Goal: Task Accomplishment & Management: Manage account settings

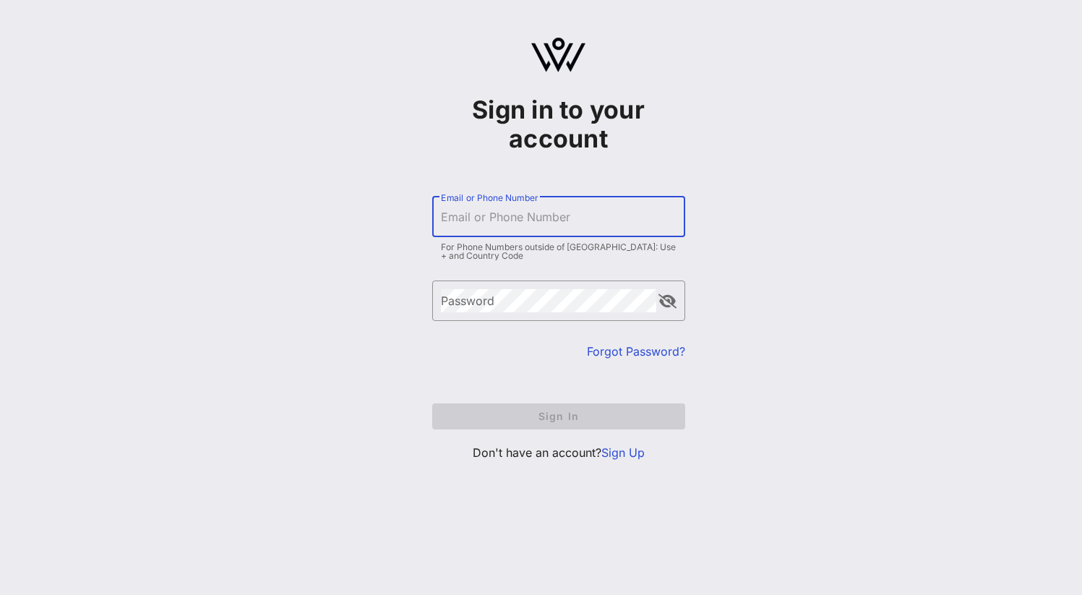
click at [473, 221] on input "Email or Phone Number" at bounding box center [559, 216] width 236 height 23
type input "[PERSON_NAME][EMAIL_ADDRESS][DOMAIN_NAME]"
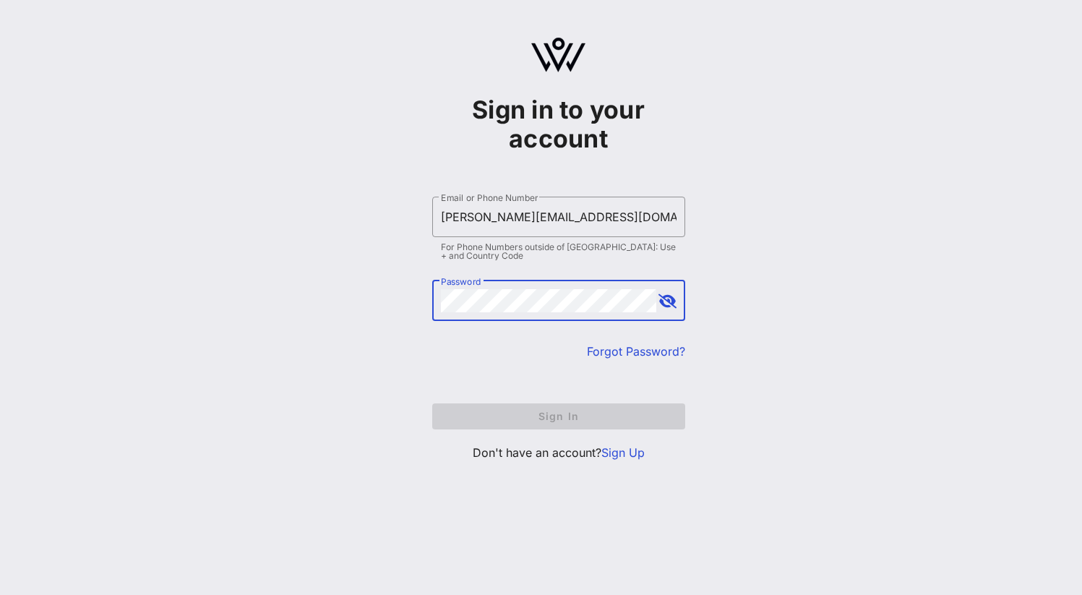
click at [484, 295] on div "Password" at bounding box center [548, 300] width 215 height 40
click at [325, 147] on div "Sign in to your account ​ Email or Phone Number [EMAIL_ADDRESS][DOMAIN_NAME] Fo…" at bounding box center [558, 255] width 1047 height 510
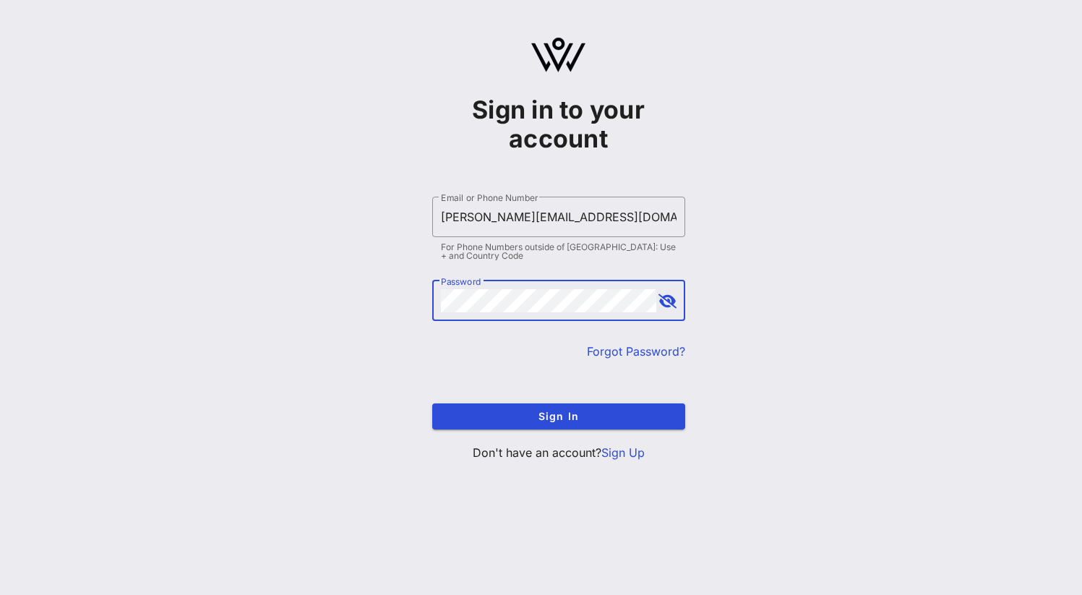
click at [432, 403] on button "Sign In" at bounding box center [558, 416] width 253 height 26
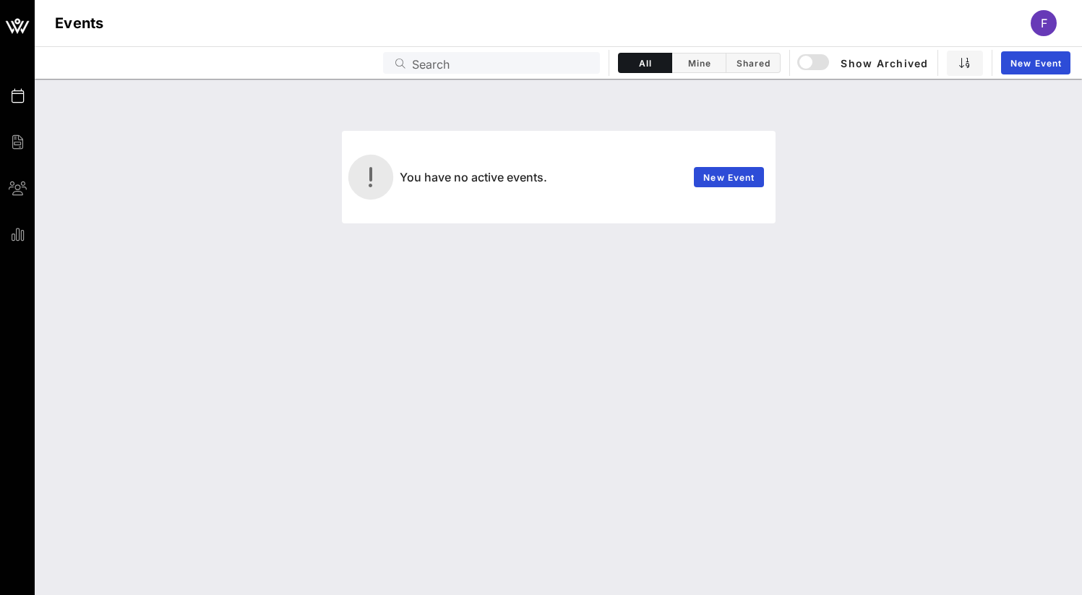
click at [934, 332] on div "You have no active events. New Event" at bounding box center [558, 337] width 1047 height 516
click at [697, 66] on span "Mine" at bounding box center [699, 63] width 36 height 11
click at [765, 66] on span "Shared" at bounding box center [753, 63] width 36 height 11
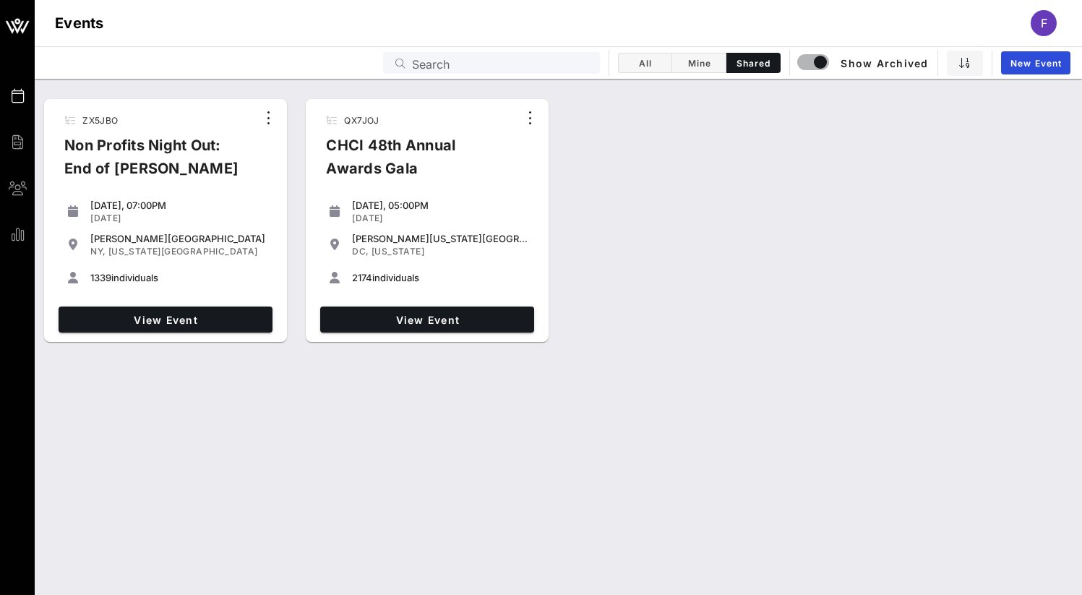
click at [463, 129] on div "QX7JOJ CHCI 48th Annual Awards Gala" at bounding box center [416, 150] width 204 height 84
click at [452, 321] on span "View Event" at bounding box center [427, 320] width 202 height 12
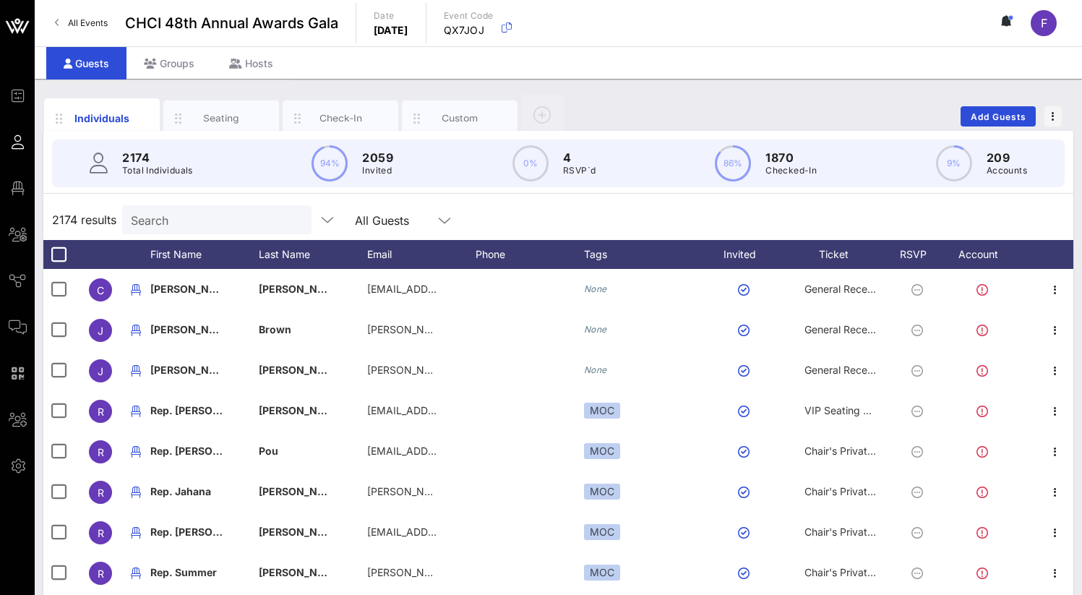
click at [629, 73] on div "Guests Groups Hosts" at bounding box center [558, 62] width 1047 height 33
click at [1050, 18] on div "F" at bounding box center [1044, 23] width 26 height 26
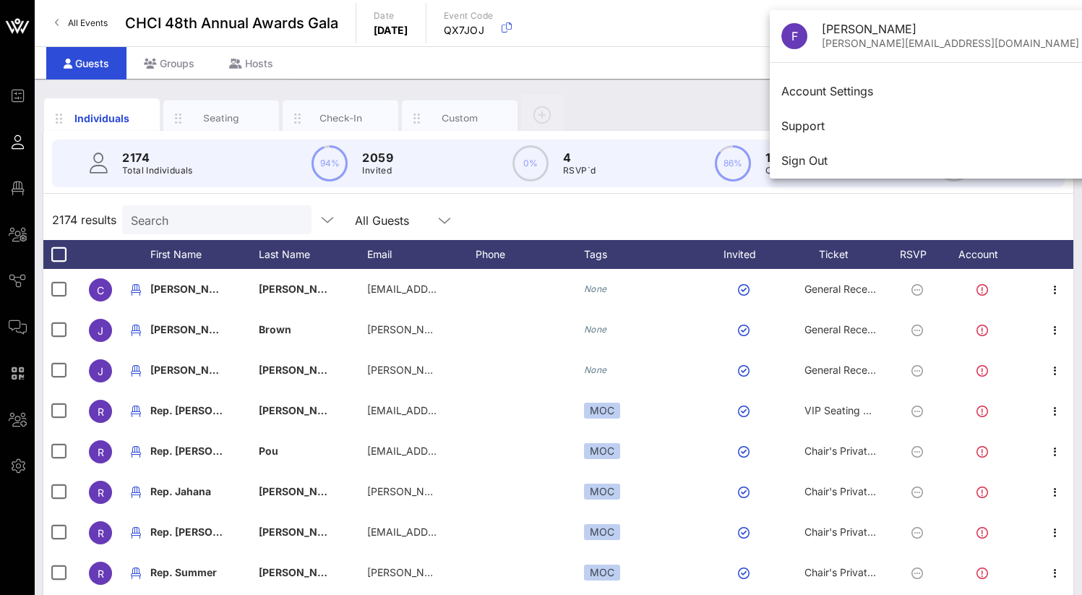
click at [1068, 22] on div "F" at bounding box center [1051, 23] width 40 height 26
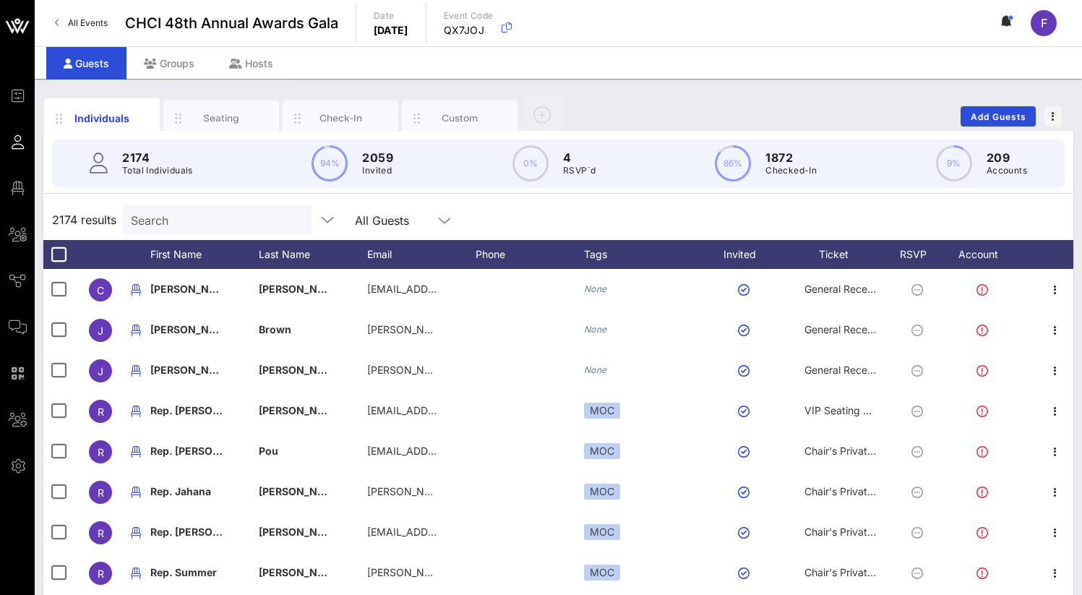
click at [271, 46] on div "All Events CHCI 48th Annual Awards Gala Date [DATE] Event Code QX7JOJ F" at bounding box center [558, 23] width 1047 height 46
click at [267, 64] on div "Hosts" at bounding box center [251, 63] width 79 height 33
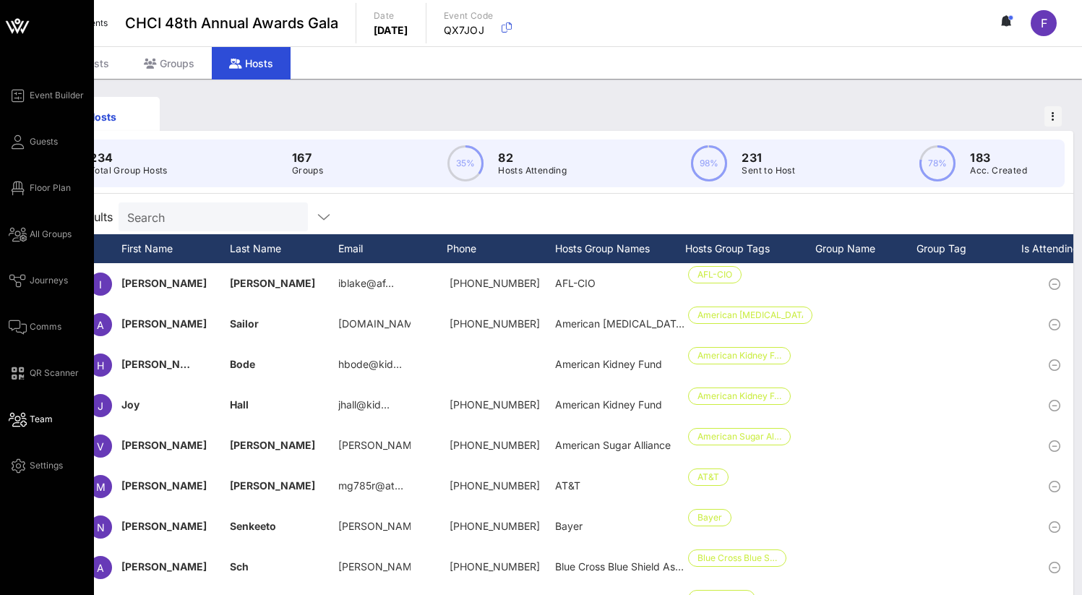
click at [26, 419] on icon at bounding box center [18, 420] width 18 height 2
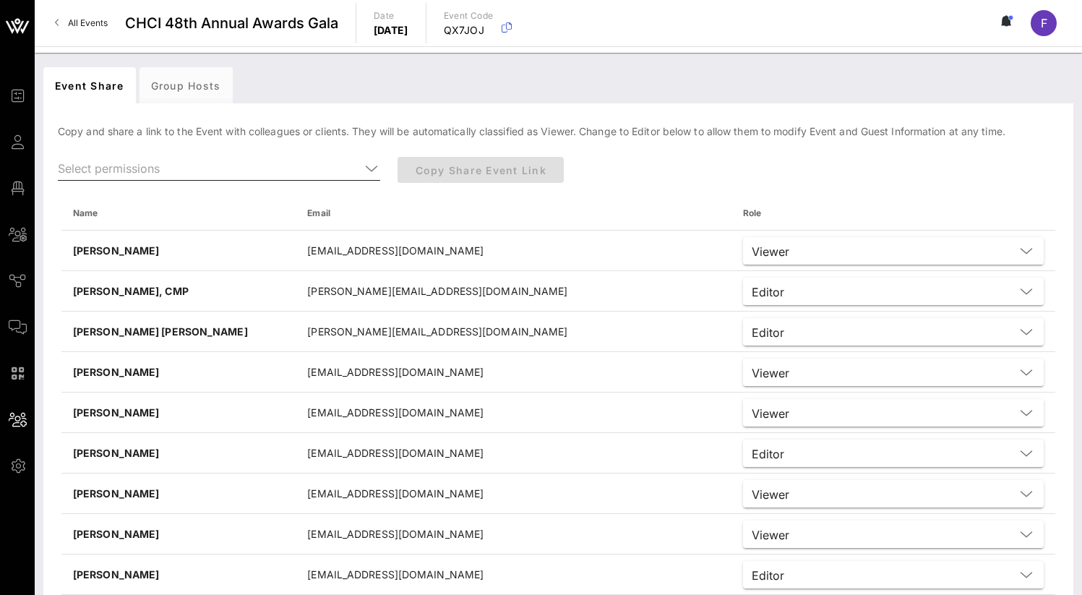
click at [165, 169] on input "text" at bounding box center [209, 168] width 302 height 23
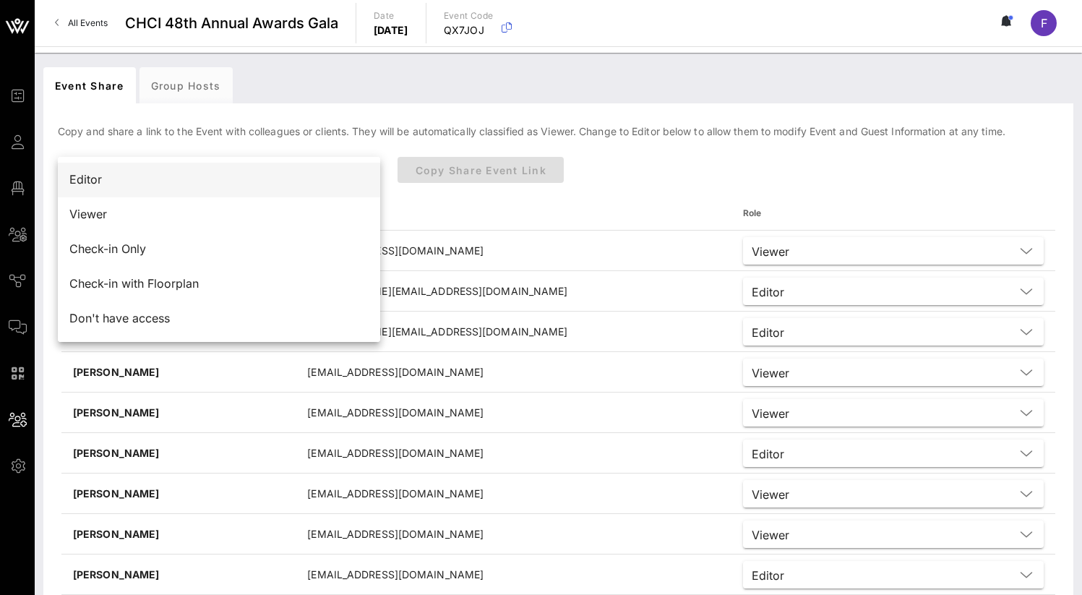
click at [167, 176] on div "Editor" at bounding box center [218, 180] width 299 height 14
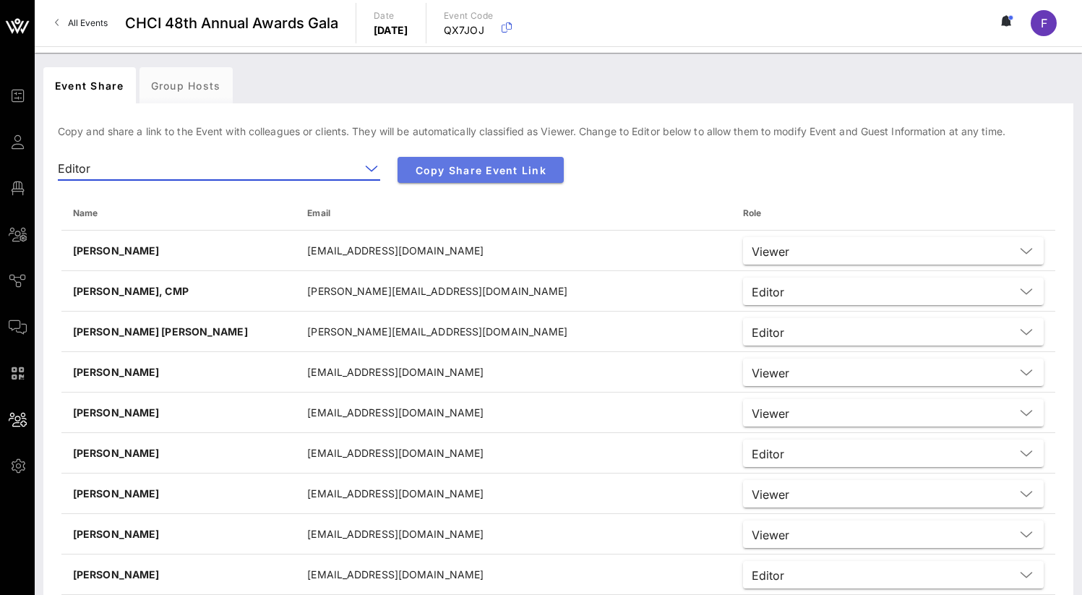
click at [481, 171] on span "Copy Share Event Link" at bounding box center [480, 170] width 143 height 12
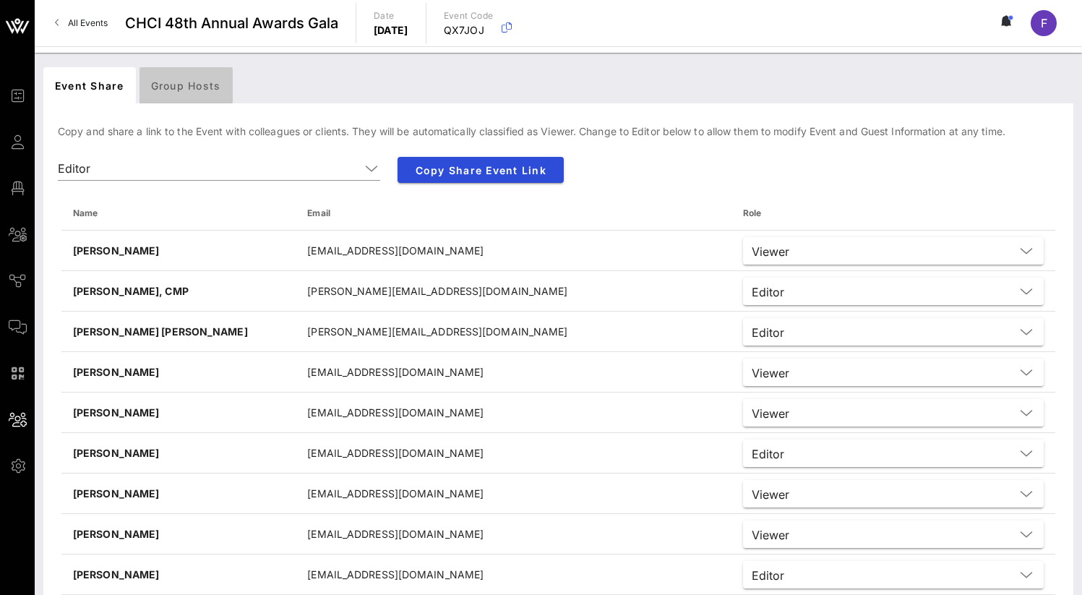
click at [185, 72] on div "Group Hosts" at bounding box center [186, 85] width 93 height 36
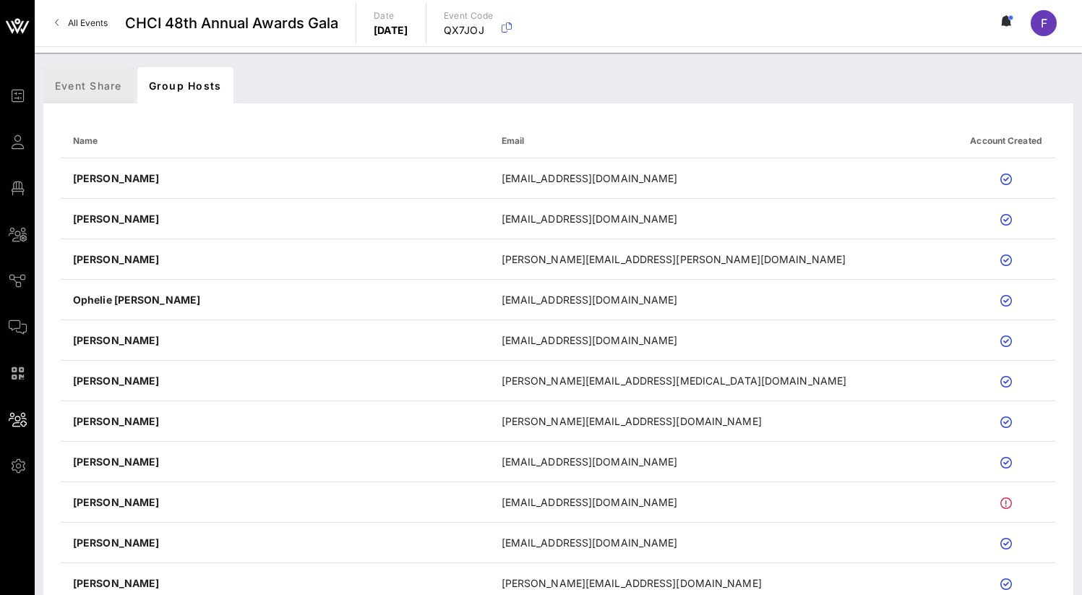
click at [100, 83] on div "Event Share" at bounding box center [88, 85] width 90 height 36
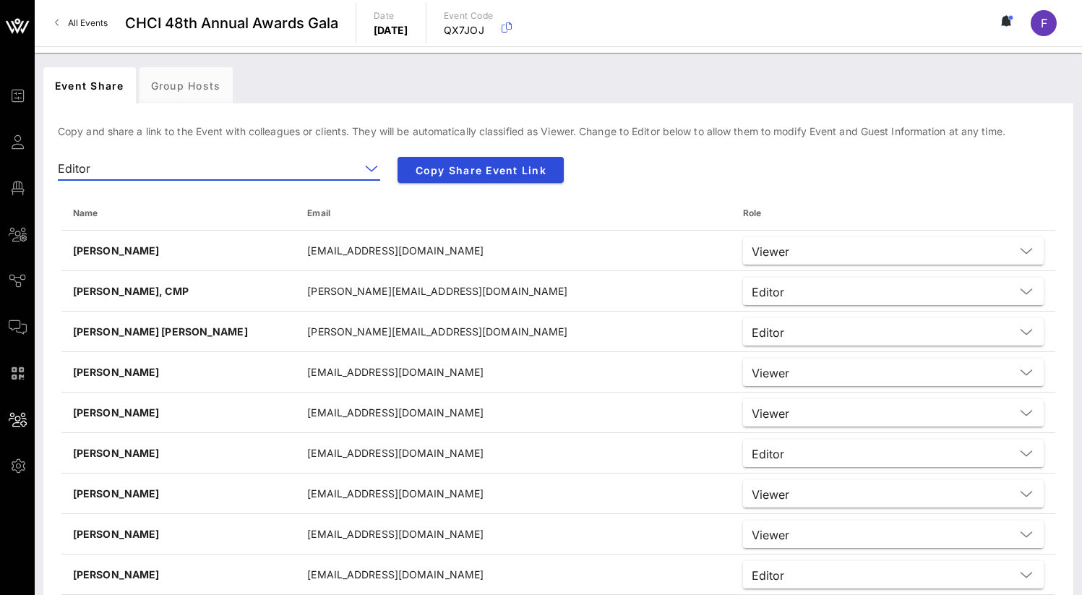
click at [317, 157] on input "text" at bounding box center [228, 168] width 264 height 23
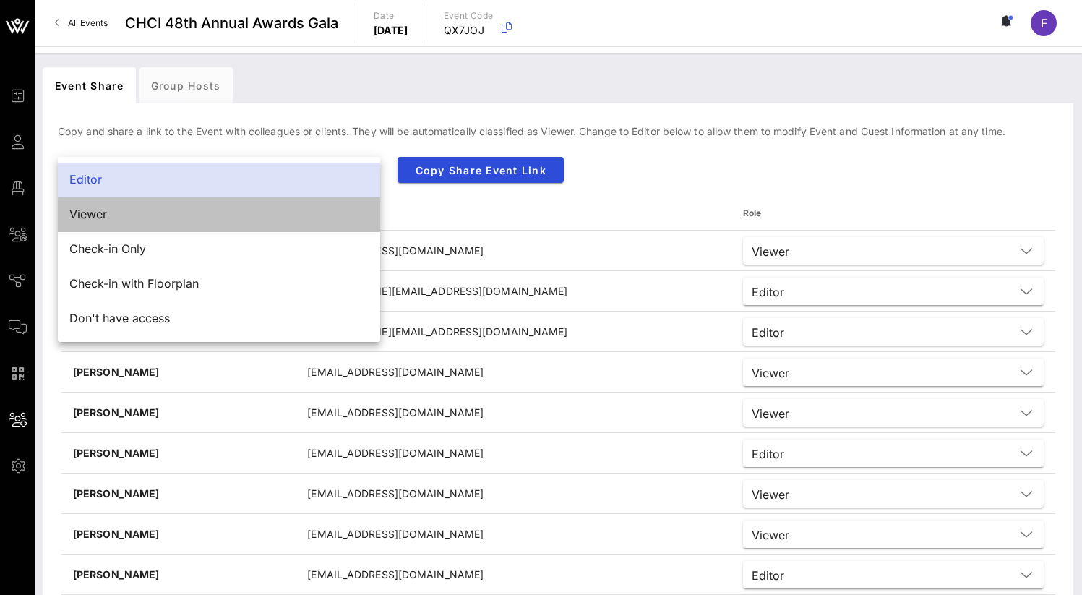
click at [325, 199] on div "Viewer" at bounding box center [218, 214] width 299 height 31
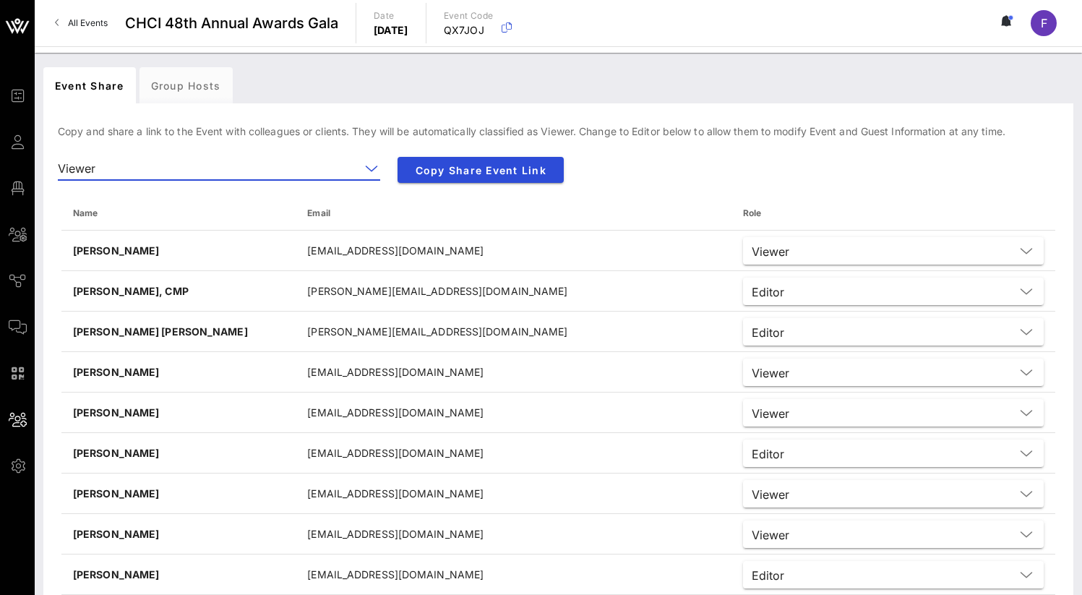
click at [332, 163] on input "text" at bounding box center [230, 168] width 259 height 23
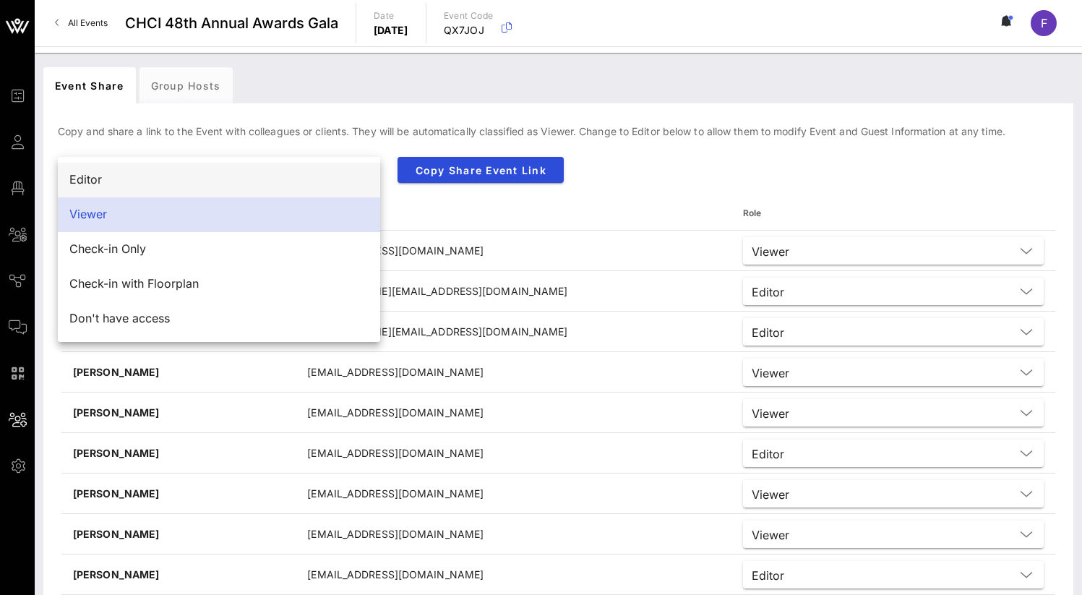
click at [295, 195] on div "Editor" at bounding box center [219, 180] width 322 height 35
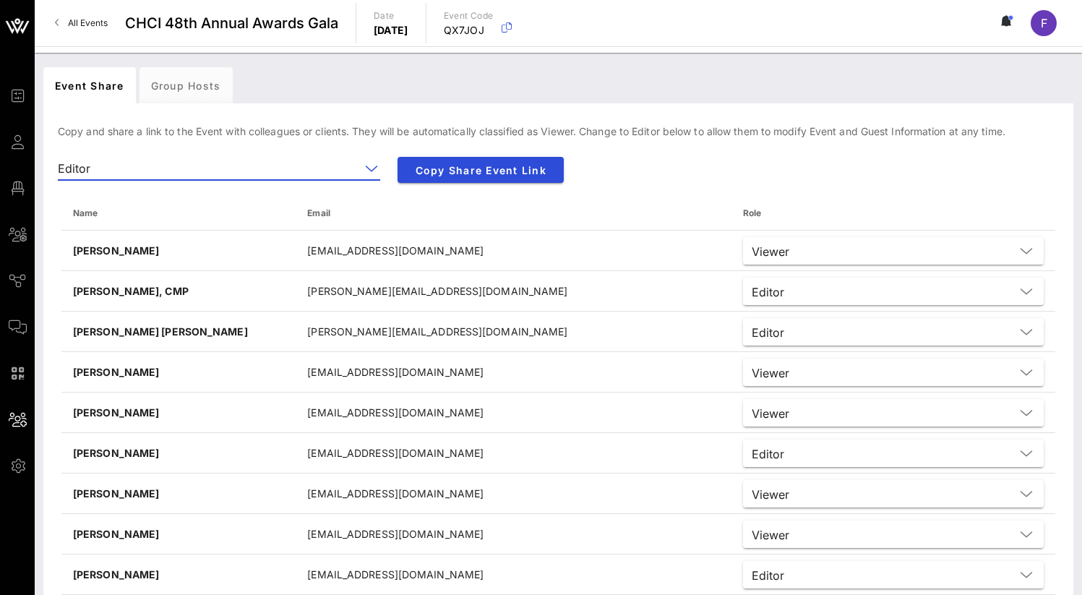
scroll to position [633, 0]
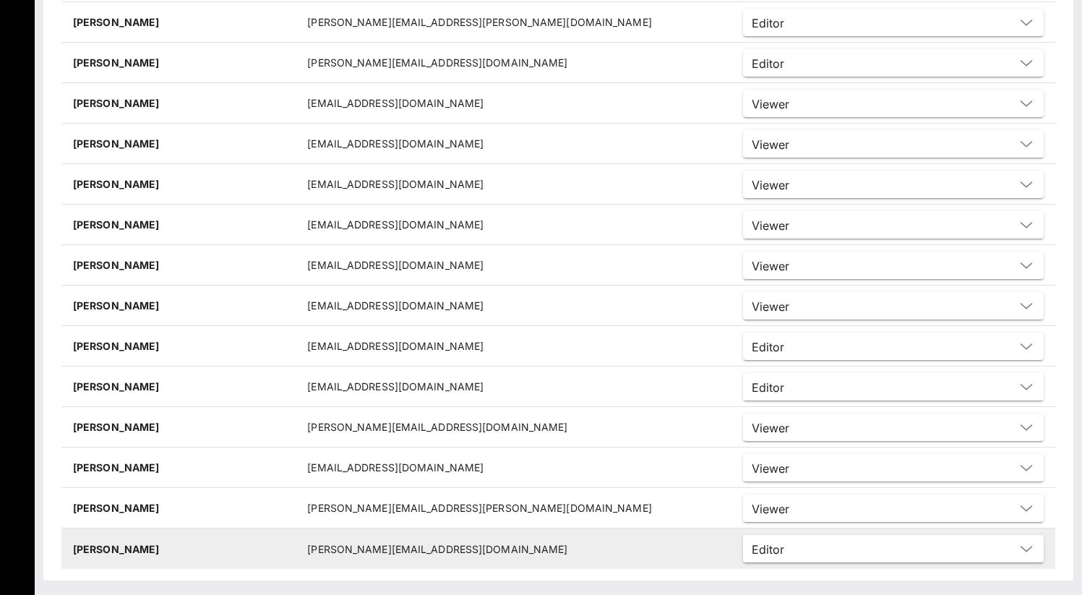
click at [393, 548] on td "[PERSON_NAME][EMAIL_ADDRESS][DOMAIN_NAME]" at bounding box center [514, 548] width 436 height 40
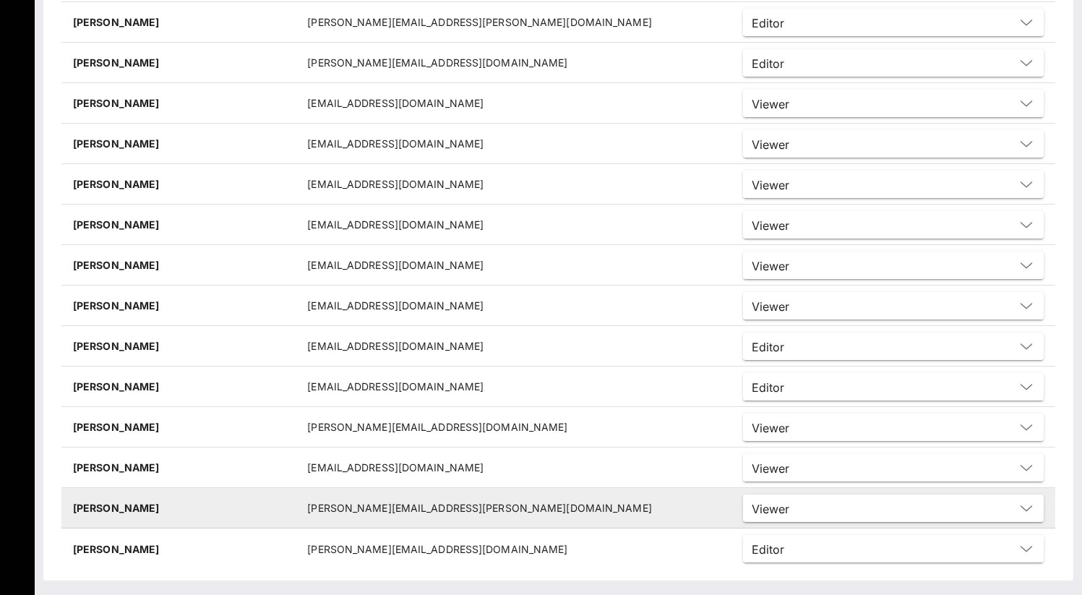
scroll to position [0, 0]
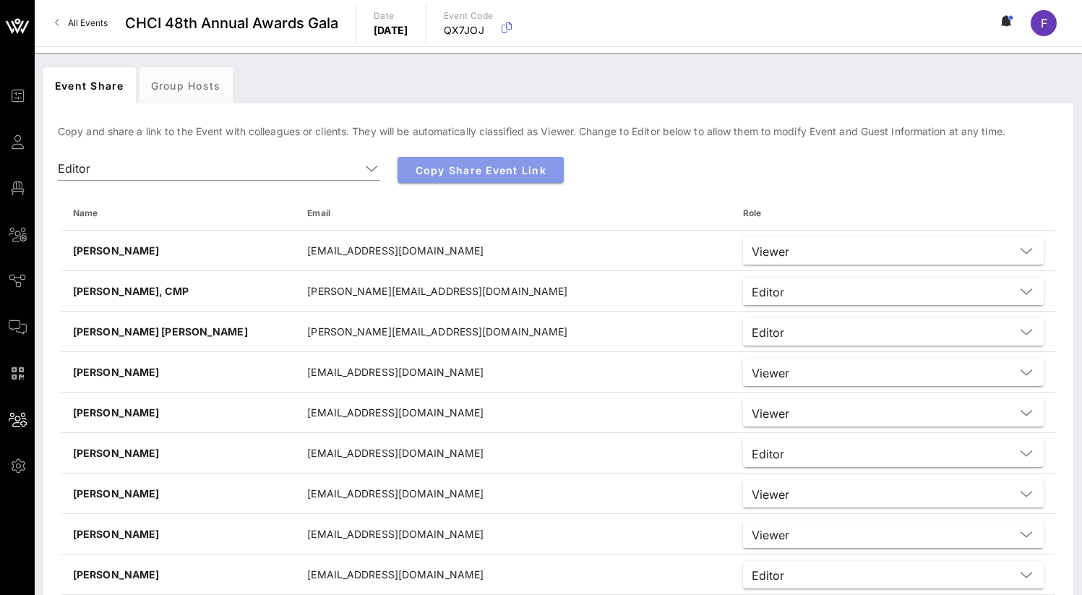
click at [455, 164] on span "Copy Share Event Link" at bounding box center [480, 170] width 143 height 12
